Goal: Entertainment & Leisure: Consume media (video, audio)

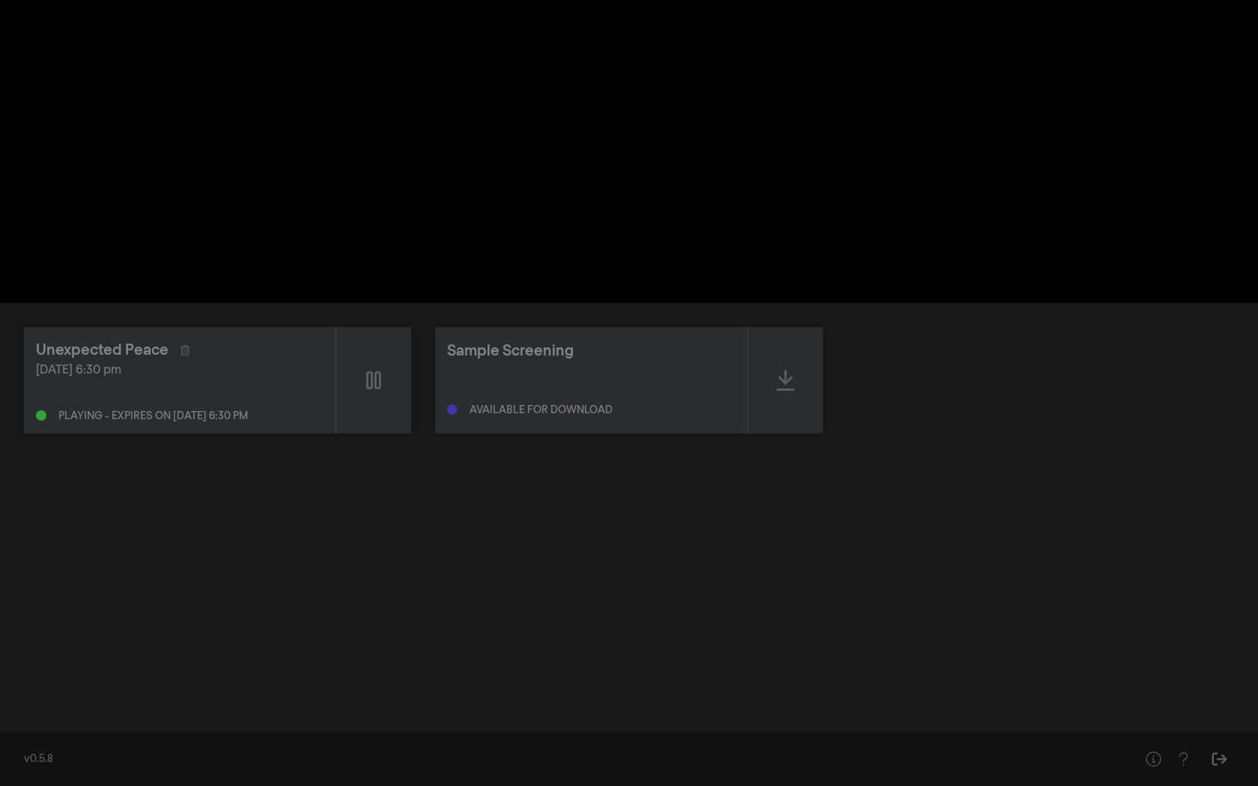
drag, startPoint x: 19, startPoint y: 759, endPoint x: -16, endPoint y: 755, distance: 34.6
click at [0, 755] on html "pause 1:04:56 / 1:39:41 volume_up fullscreen_exit settings closed_caption Capti…" at bounding box center [629, 393] width 1258 height 786
click at [887, 303] on button "settings" at bounding box center [870, 280] width 34 height 45
click at [367, 303] on button "pause" at bounding box center [388, 280] width 42 height 45
drag, startPoint x: 446, startPoint y: 8, endPoint x: -154, endPoint y: 121, distance: 610.9
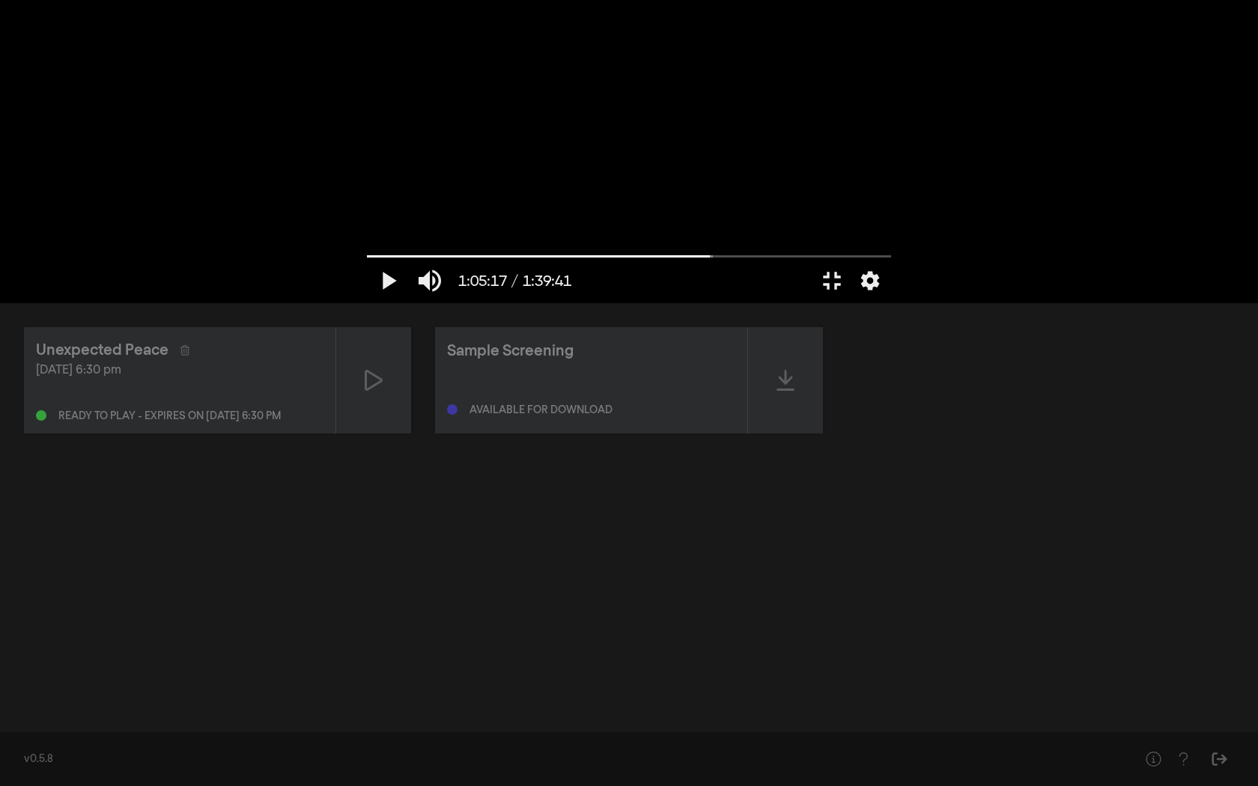
click at [0, 121] on html "play_arrow 1:05:17 / 1:39:41 volume_up fullscreen_exit settings closed_caption …" at bounding box center [629, 393] width 1258 height 786
click at [853, 303] on button "fullscreen_exit" at bounding box center [832, 280] width 42 height 45
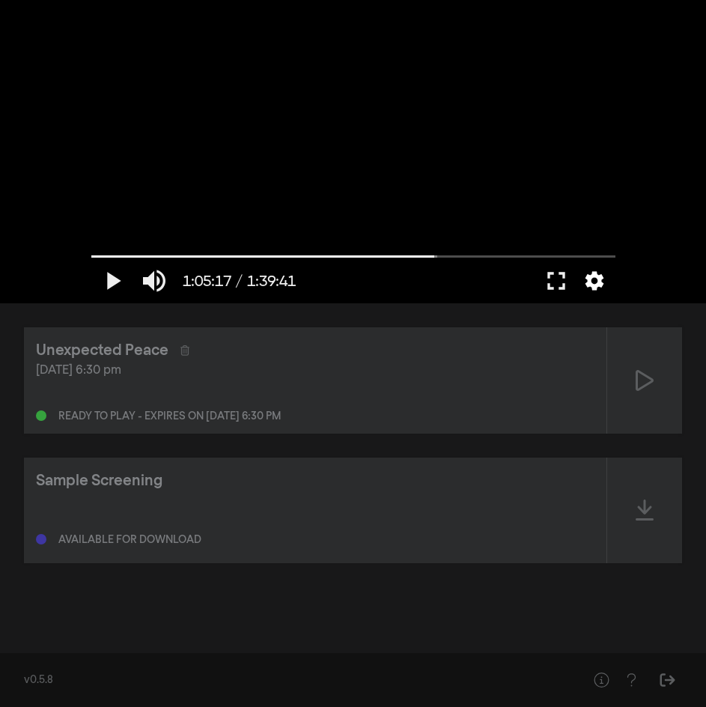
click at [598, 286] on button "settings" at bounding box center [594, 280] width 34 height 45
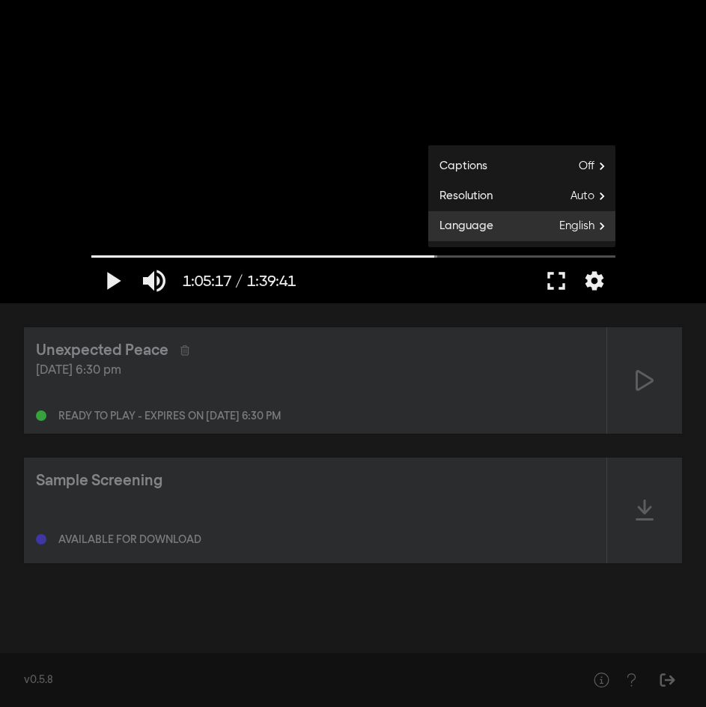
click at [490, 224] on span "Language" at bounding box center [460, 226] width 65 height 17
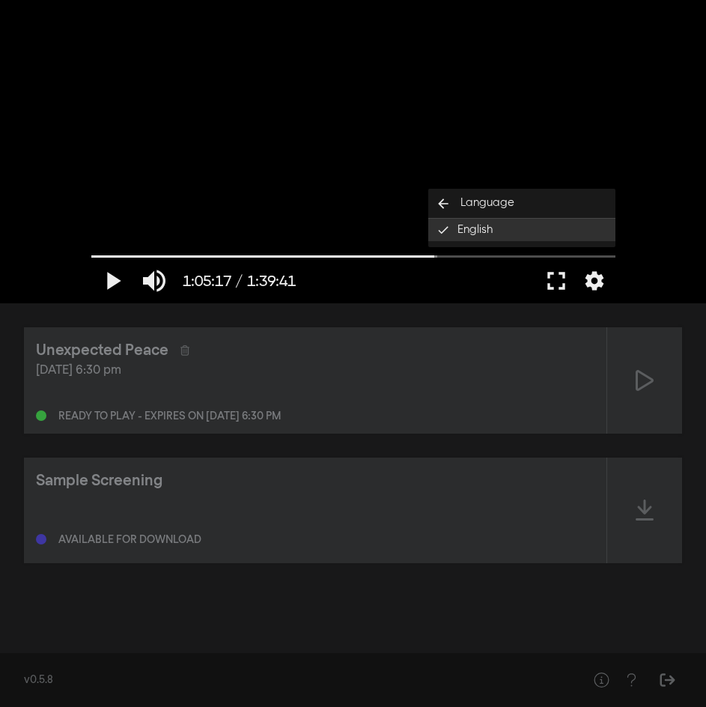
click at [490, 224] on span "English" at bounding box center [474, 230] width 35 height 17
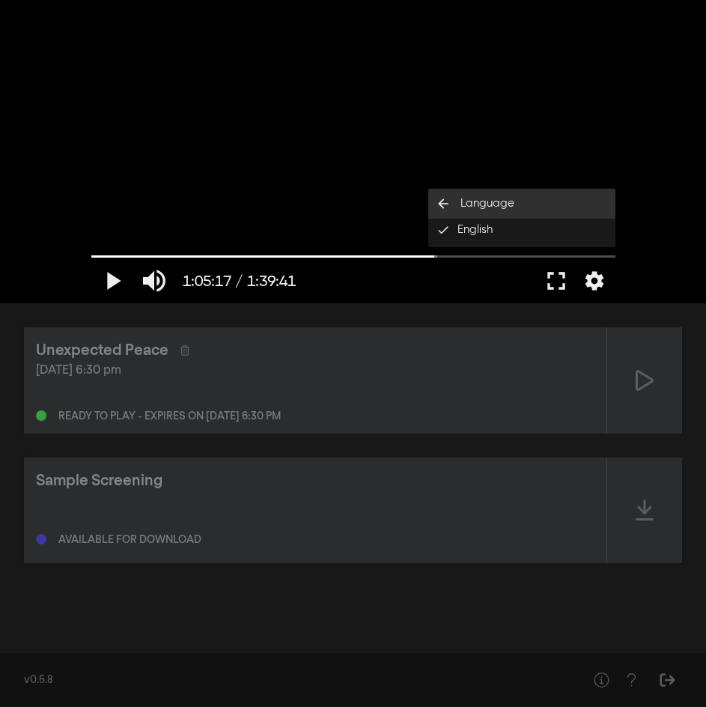
click at [488, 202] on span "Language" at bounding box center [487, 203] width 54 height 17
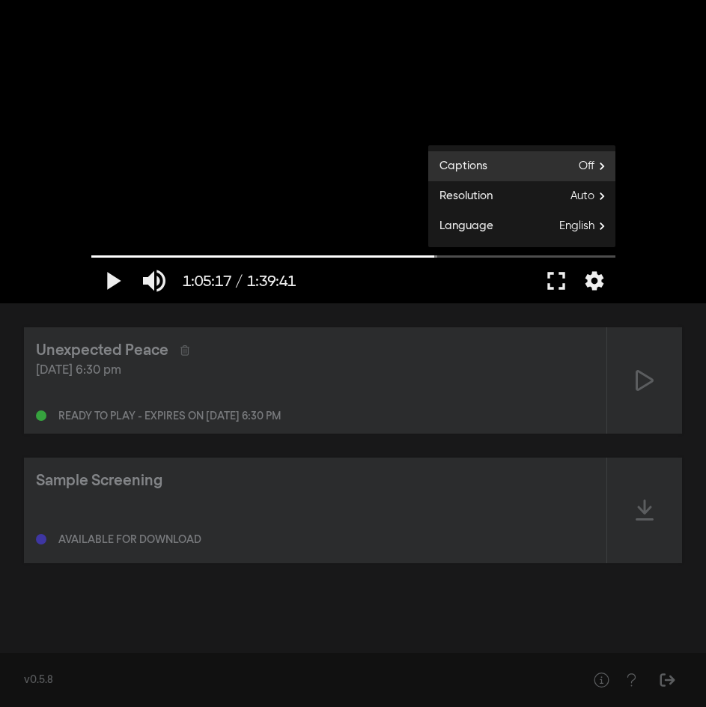
click at [480, 155] on label "Captions Off" at bounding box center [521, 166] width 187 height 30
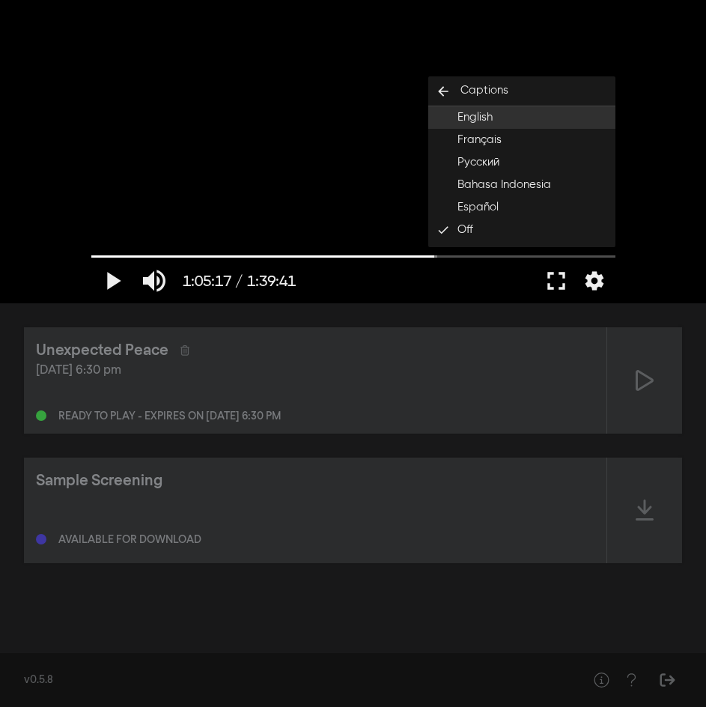
click at [468, 119] on span "English" at bounding box center [474, 117] width 35 height 17
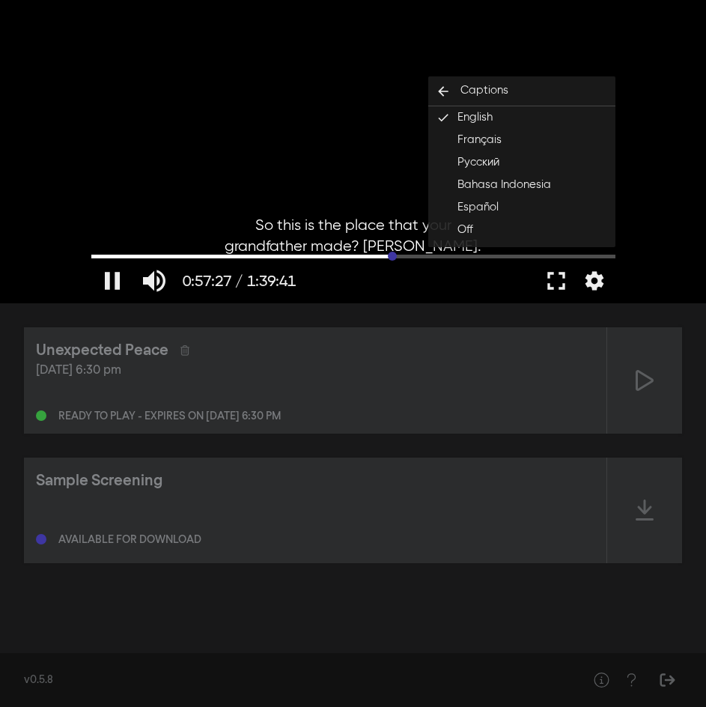
drag, startPoint x: 433, startPoint y: 256, endPoint x: 392, endPoint y: 259, distance: 40.5
click at [392, 259] on input "Seek" at bounding box center [353, 256] width 524 height 9
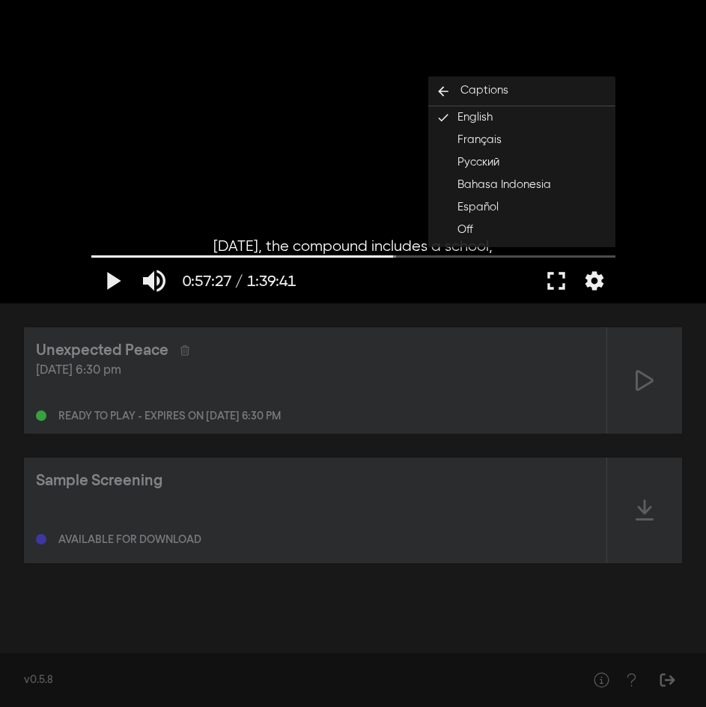
click at [654, 201] on div "play_arrow 0:57:27 / 1:39:41 volume_up fullscreen settings closed_caption Capti…" at bounding box center [353, 151] width 706 height 303
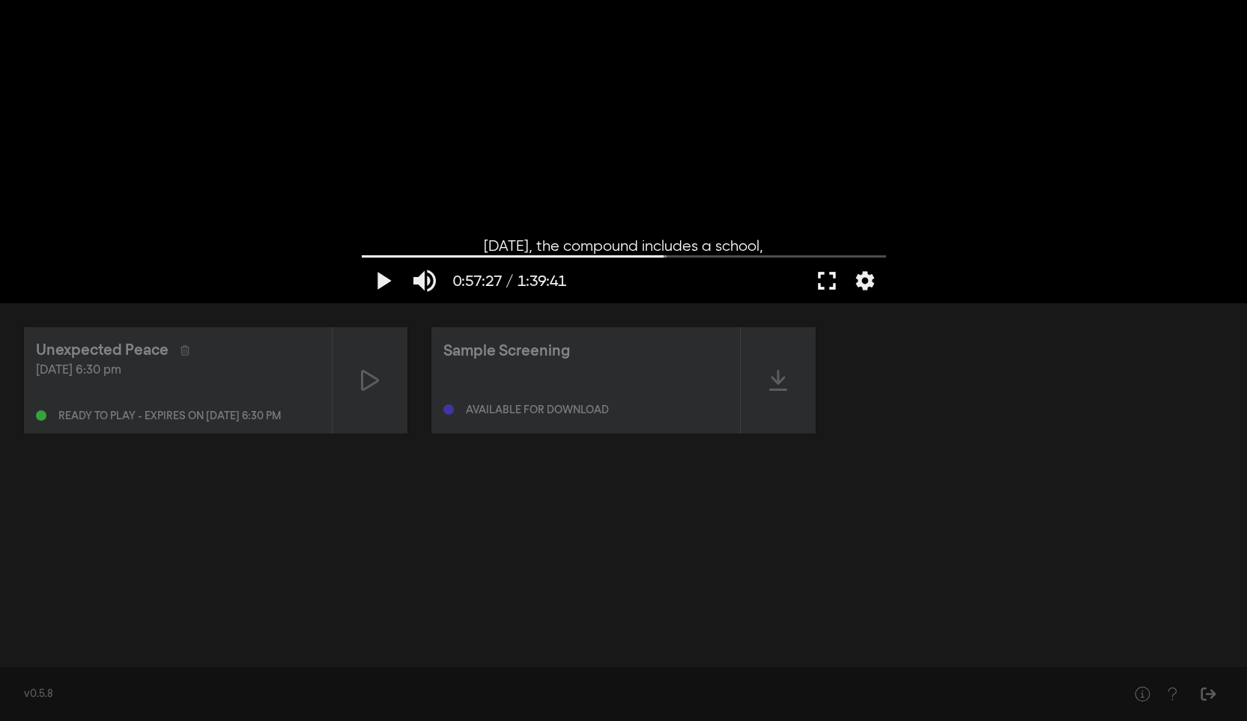
click at [824, 288] on button "fullscreen" at bounding box center [827, 280] width 42 height 45
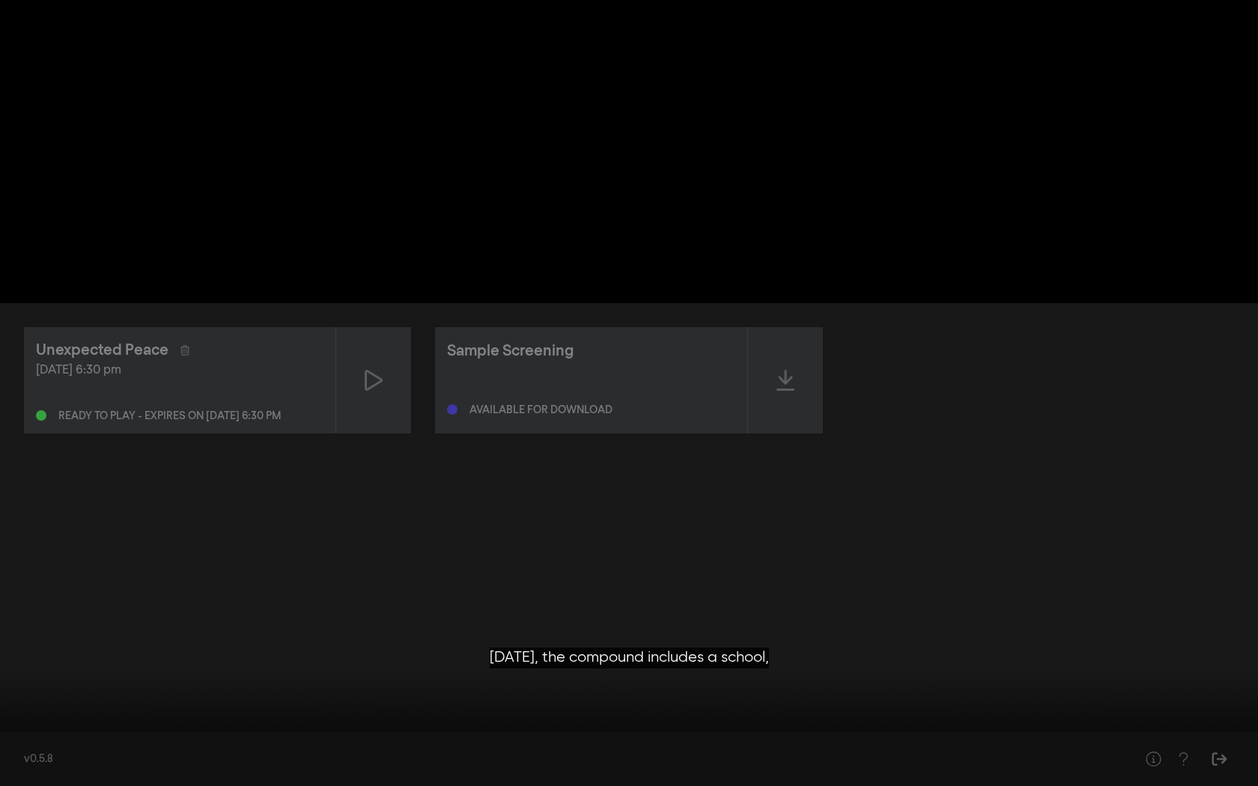
click at [30, 761] on button "play_arrow" at bounding box center [28, 763] width 42 height 45
type input "3447.396011"
